Goal: Transaction & Acquisition: Purchase product/service

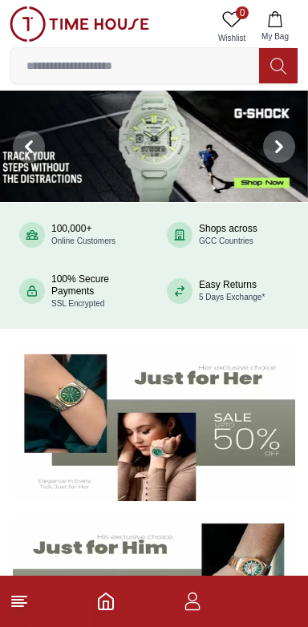
click at [201, 599] on icon "button" at bounding box center [192, 601] width 19 height 19
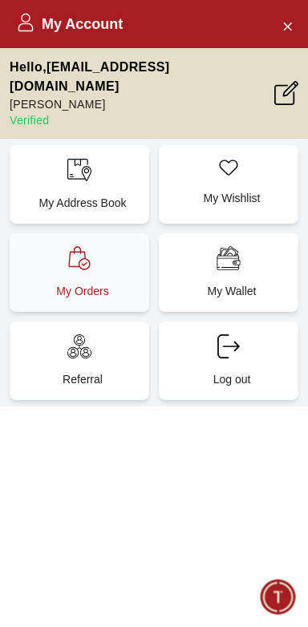
click at [111, 283] on p "My Orders" at bounding box center [82, 291] width 120 height 16
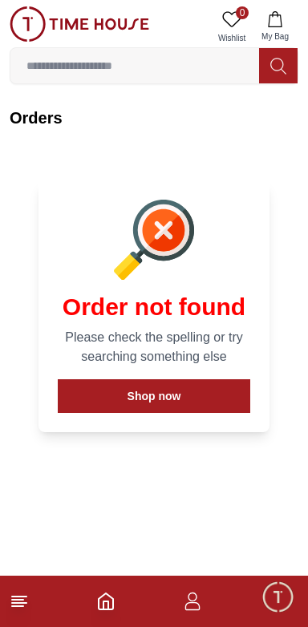
click at [278, 583] on span "Minimize live chat window" at bounding box center [277, 597] width 47 height 47
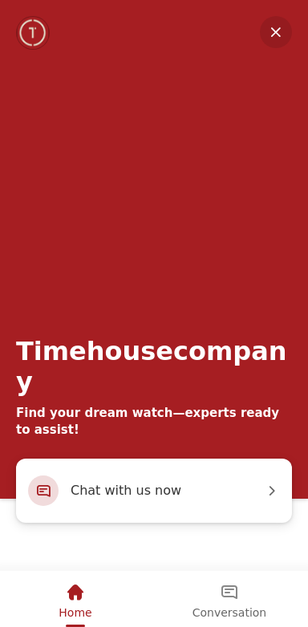
click at [273, 34] on em "Minimize" at bounding box center [276, 32] width 32 height 32
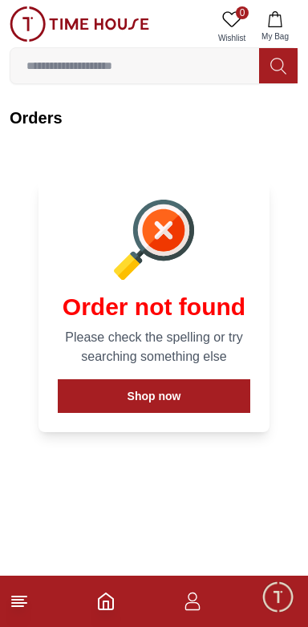
click at [213, 618] on footer at bounding box center [154, 601] width 308 height 51
click at [197, 599] on icon "button" at bounding box center [192, 601] width 19 height 19
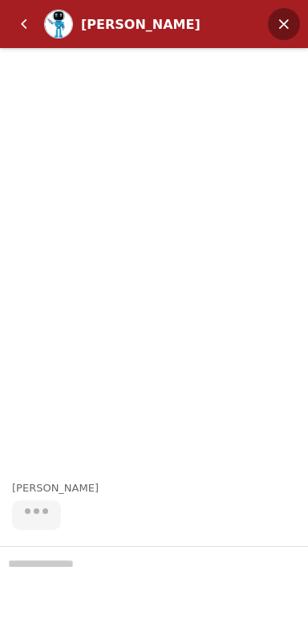
click at [276, 21] on em "Minimize" at bounding box center [284, 24] width 32 height 32
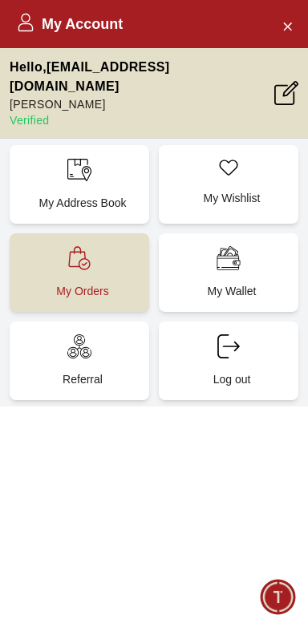
click at [111, 283] on p "My Orders" at bounding box center [82, 291] width 120 height 16
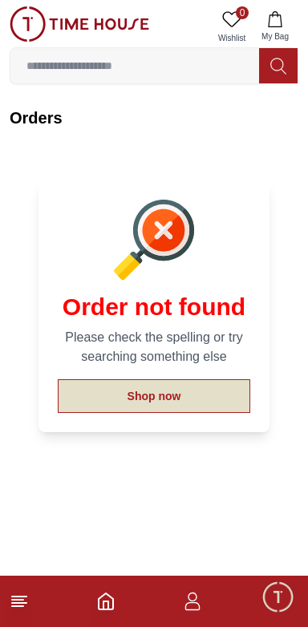
click at [170, 382] on button "Shop now" at bounding box center [154, 396] width 193 height 34
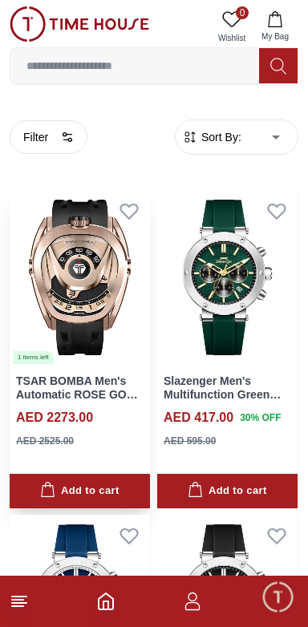
click at [134, 391] on link "TSAR BOMBA Men's Automatic ROSE GOLD Dial Watch - TB8213ASET-07" at bounding box center [78, 401] width 125 height 53
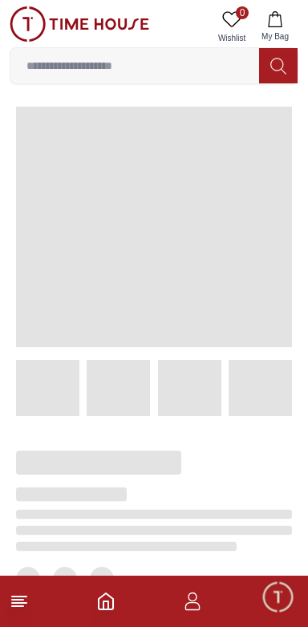
click at [133, 396] on span at bounding box center [118, 388] width 63 height 56
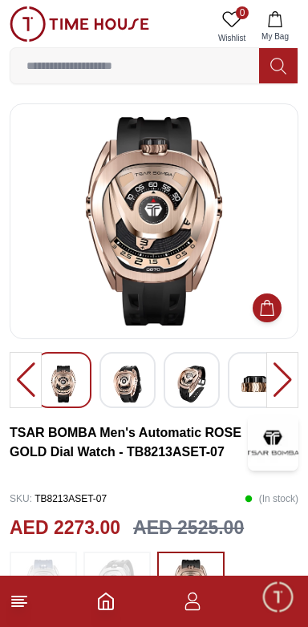
click at [289, 379] on div at bounding box center [282, 380] width 32 height 56
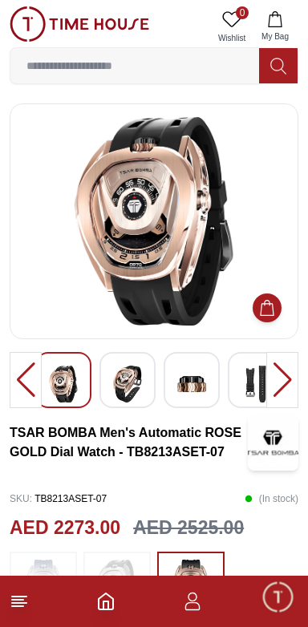
click at [288, 378] on div at bounding box center [282, 380] width 32 height 56
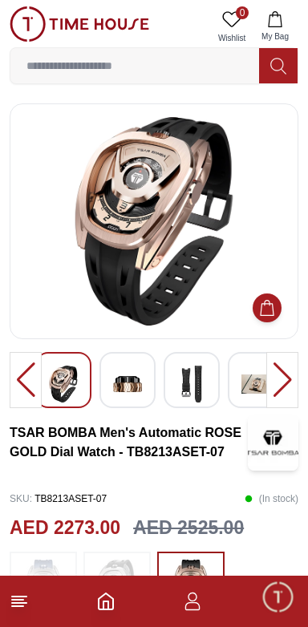
click at [279, 384] on div at bounding box center [282, 380] width 32 height 56
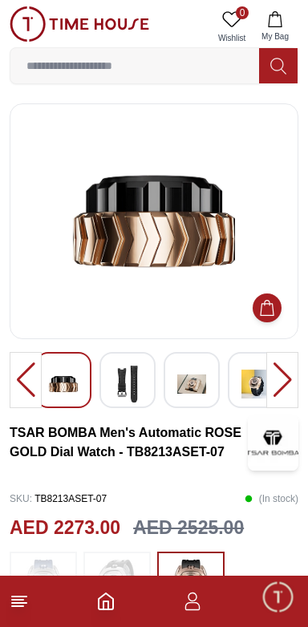
click at [282, 382] on div at bounding box center [282, 380] width 32 height 56
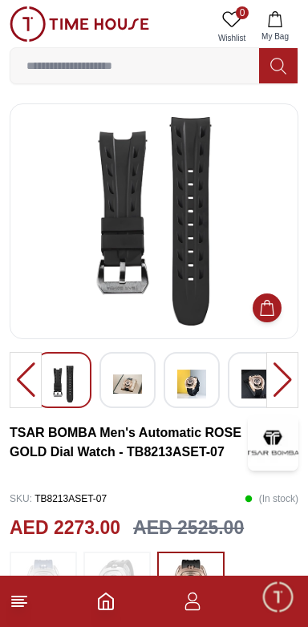
click at [283, 379] on div at bounding box center [282, 380] width 32 height 56
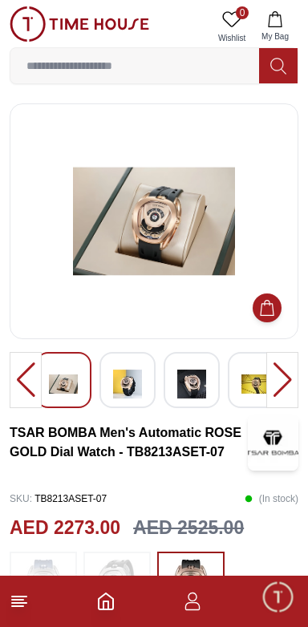
click at [137, 387] on img at bounding box center [127, 384] width 29 height 37
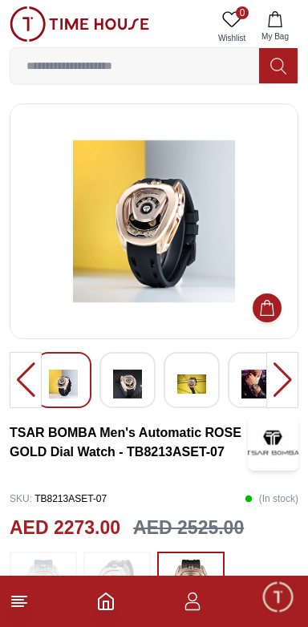
click at [180, 400] on img at bounding box center [191, 384] width 29 height 37
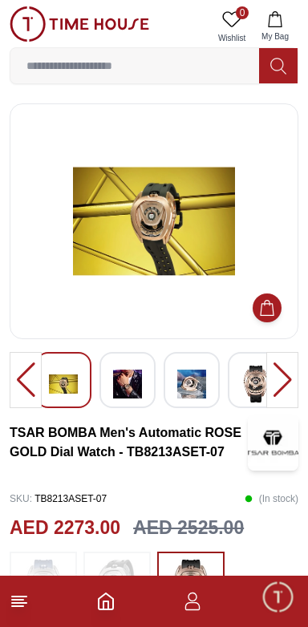
click at [198, 398] on img at bounding box center [191, 384] width 29 height 37
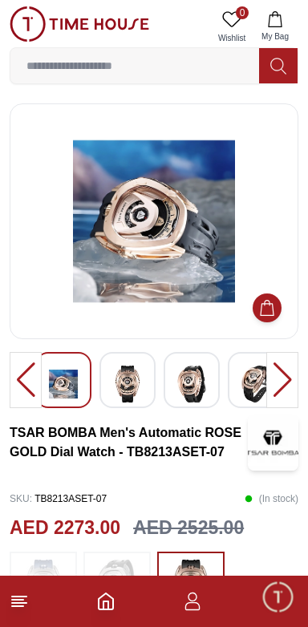
click at [205, 393] on img at bounding box center [191, 384] width 29 height 37
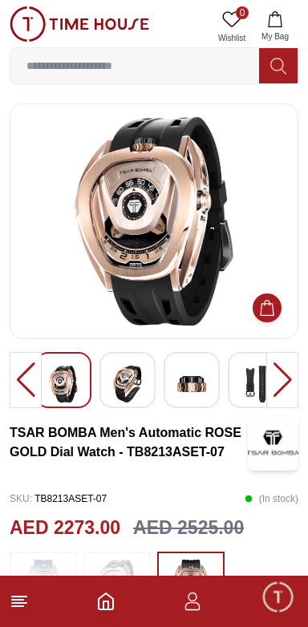
click at [242, 389] on img at bounding box center [255, 384] width 29 height 37
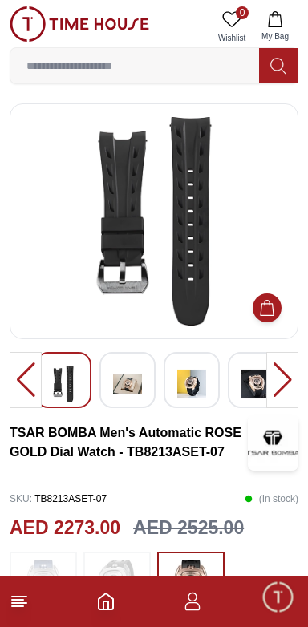
click at [262, 391] on img at bounding box center [255, 384] width 29 height 37
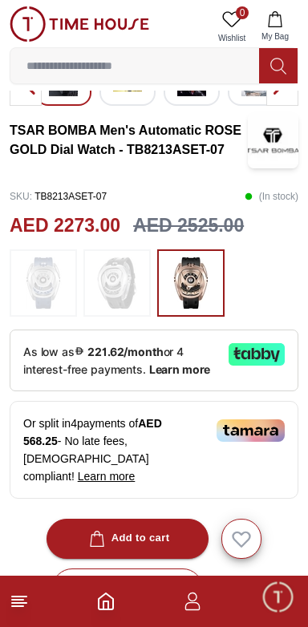
scroll to position [304, 0]
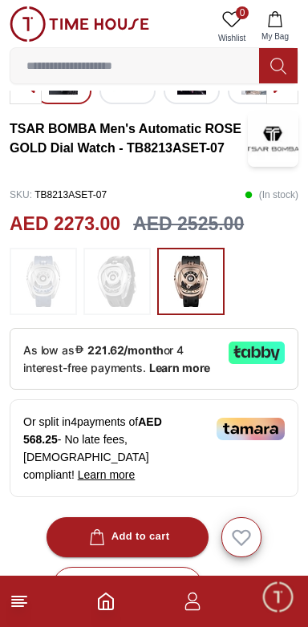
click at [211, 599] on footer at bounding box center [154, 601] width 308 height 51
click at [195, 597] on icon "button" at bounding box center [192, 601] width 19 height 19
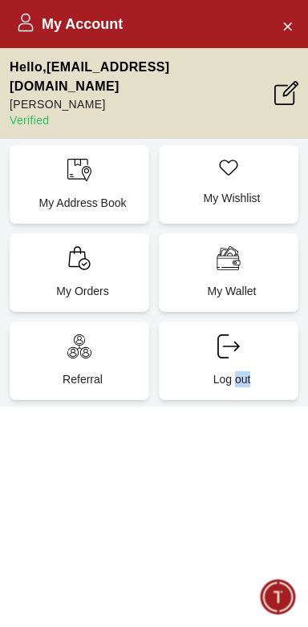
click at [232, 437] on div "My Account Hello , [EMAIL_ADDRESS][DOMAIN_NAME] [PERSON_NAME] Verified My Addre…" at bounding box center [154, 313] width 308 height 627
